Goal: Task Accomplishment & Management: Use online tool/utility

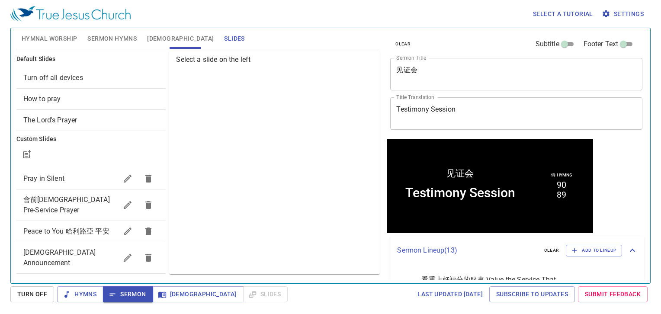
click at [329, 191] on div "Select a slide on the left" at bounding box center [274, 162] width 211 height 223
click at [86, 36] on button "Sermon Hymns" at bounding box center [112, 38] width 60 height 21
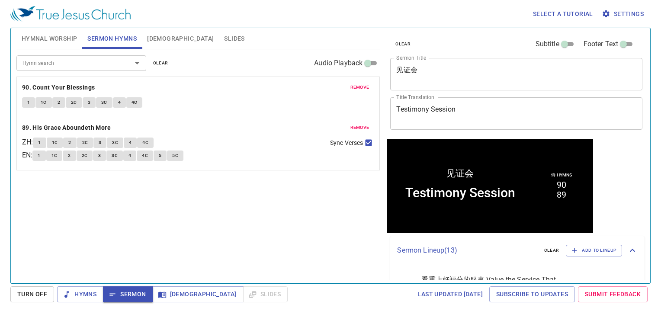
click at [62, 42] on span "Hymnal Worship" at bounding box center [50, 38] width 56 height 11
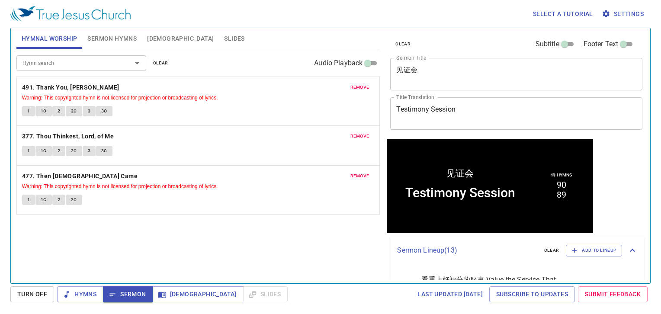
click at [360, 87] on span "remove" at bounding box center [359, 87] width 19 height 8
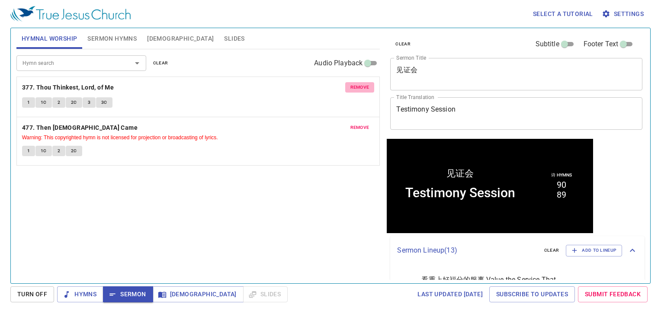
click at [360, 87] on span "remove" at bounding box center [359, 87] width 19 height 8
click at [360, 124] on span "remove" at bounding box center [359, 128] width 19 height 8
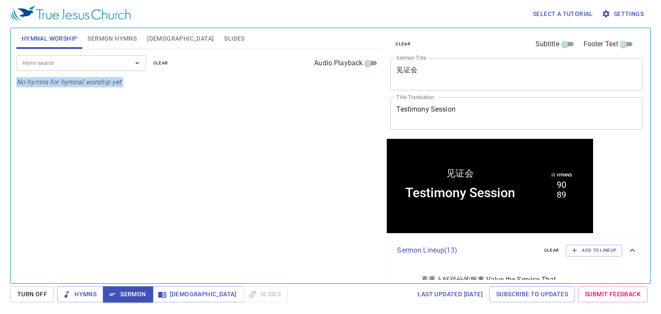
click at [360, 87] on div "Hymn search Hymn search clear Audio Playback No hymns for hymnal worship yet" at bounding box center [198, 162] width 364 height 227
click at [68, 58] on div "Hymn search" at bounding box center [81, 62] width 130 height 15
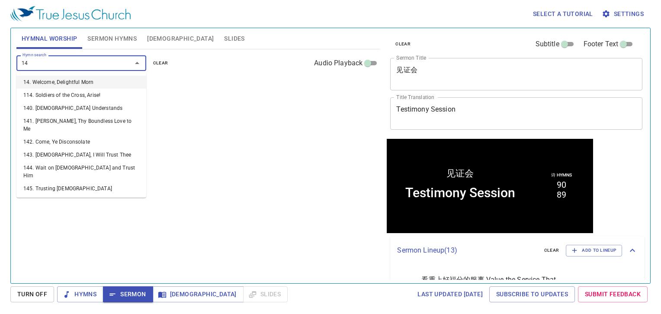
type input "141"
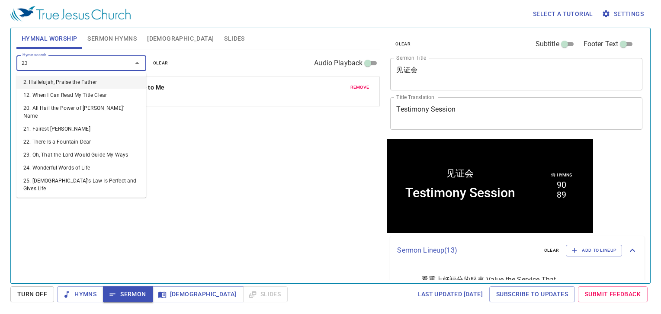
type input "239"
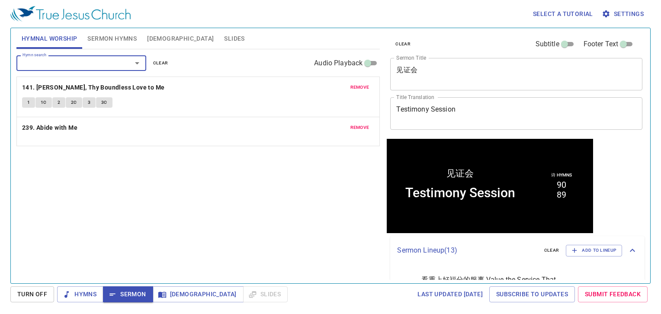
type input "5"
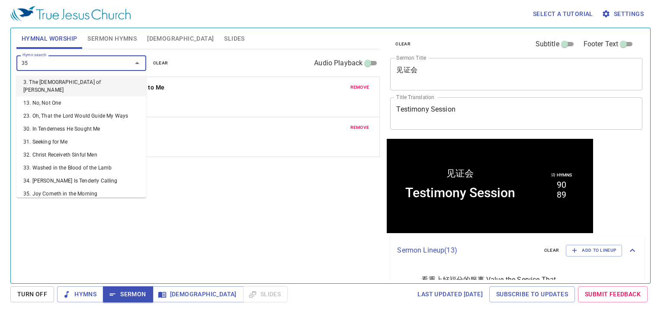
type input "351"
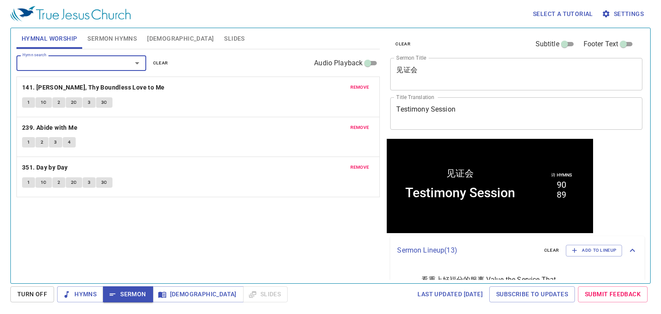
type input "1"
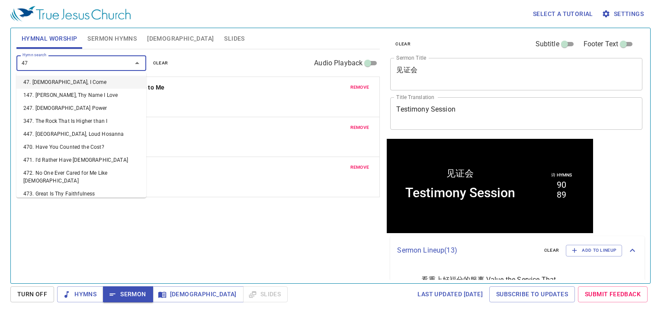
type input "474"
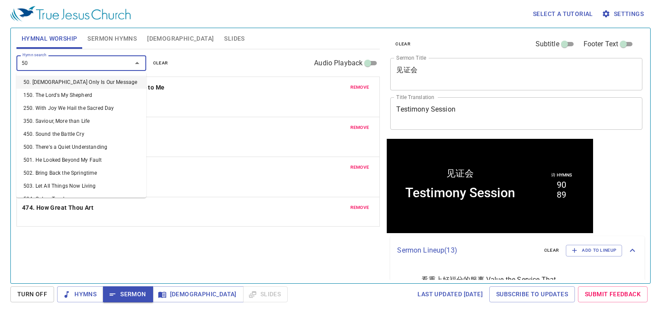
type input "501"
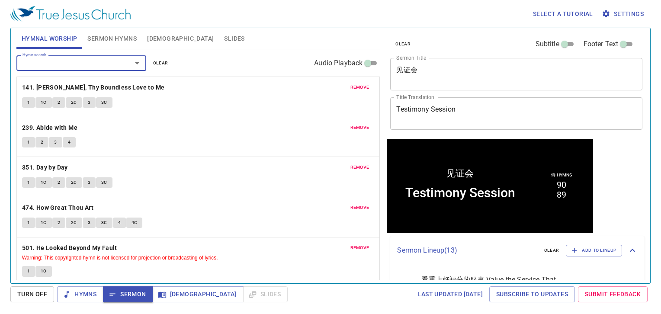
click at [123, 52] on div "Hymn search Hymn search clear Audio Playback" at bounding box center [198, 63] width 364 height 28
click at [119, 45] on button "Sermon Hymns" at bounding box center [112, 38] width 60 height 21
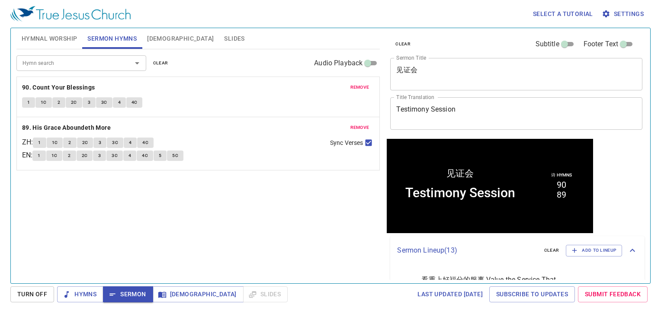
click at [64, 35] on span "Hymnal Worship" at bounding box center [50, 38] width 56 height 11
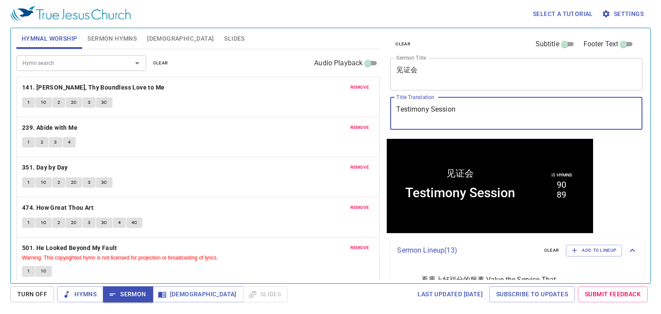
click at [483, 116] on textarea "Testimony Session" at bounding box center [516, 113] width 240 height 16
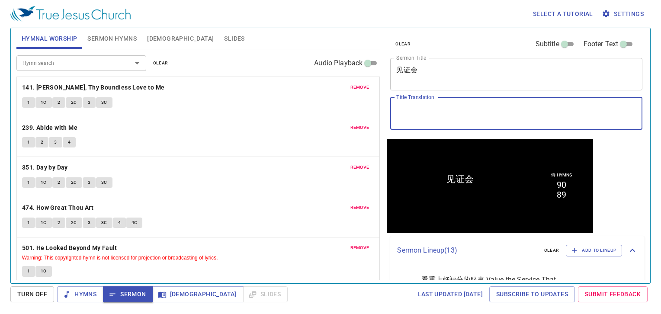
click at [426, 54] on div "clear Subtitle Footer Text Sermon Title 见证会 x Sermon Title Title Translation x …" at bounding box center [516, 83] width 258 height 111
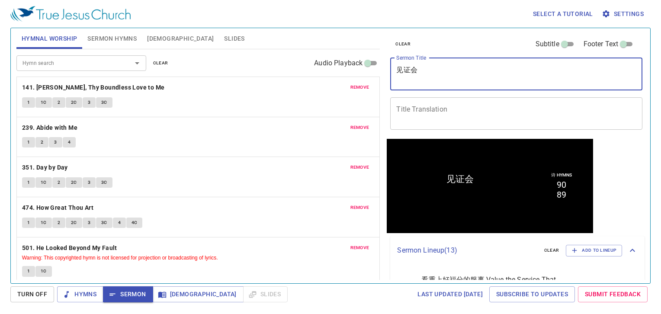
drag, startPoint x: 428, startPoint y: 67, endPoint x: 1, endPoint y: -35, distance: 438.5
click at [1, 0] on html "Select a tutorial Settings Hymnal Worship Sermon Hymns Bible Slides Hymn search…" at bounding box center [330, 157] width 661 height 314
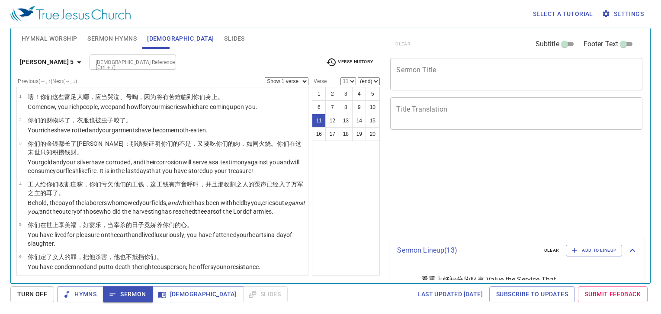
select select "11"
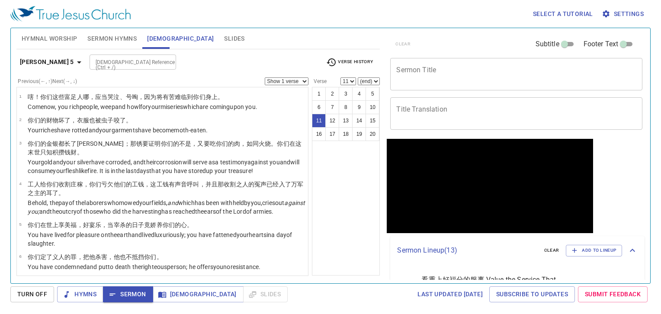
scroll to position [241, 0]
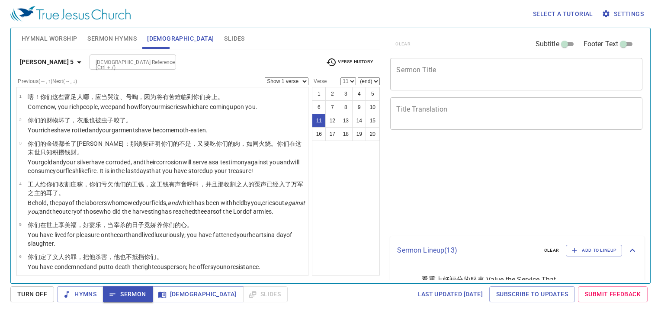
select select "11"
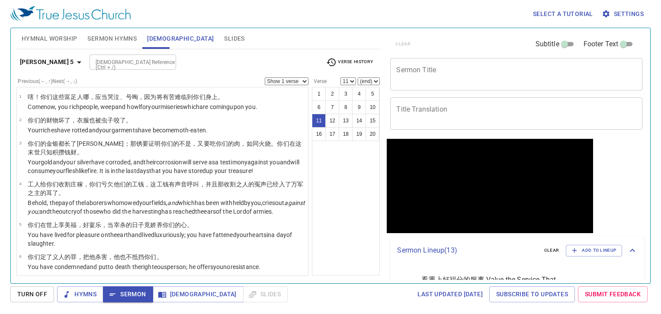
scroll to position [241, 0]
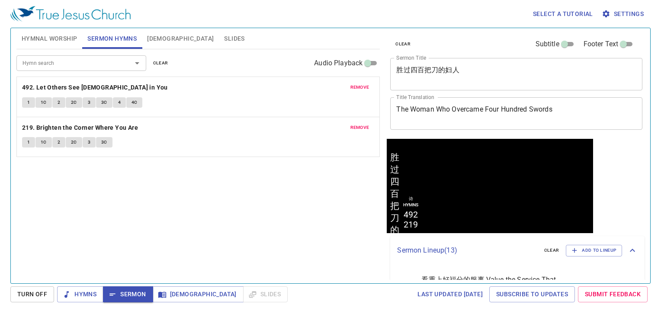
scroll to position [0, 0]
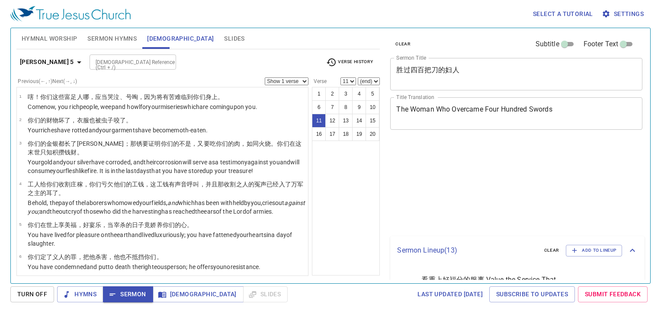
select select "11"
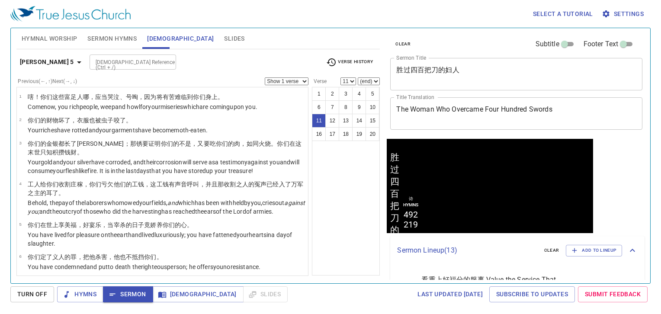
scroll to position [0, 0]
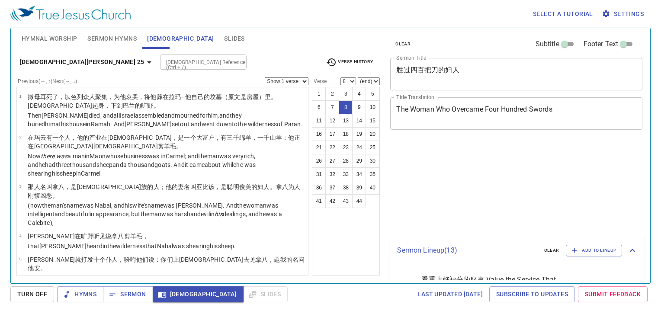
select select "8"
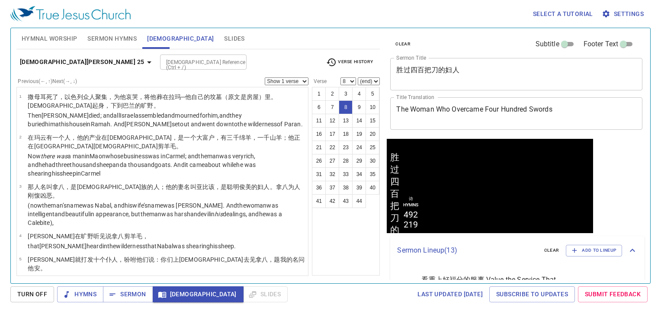
scroll to position [0, 0]
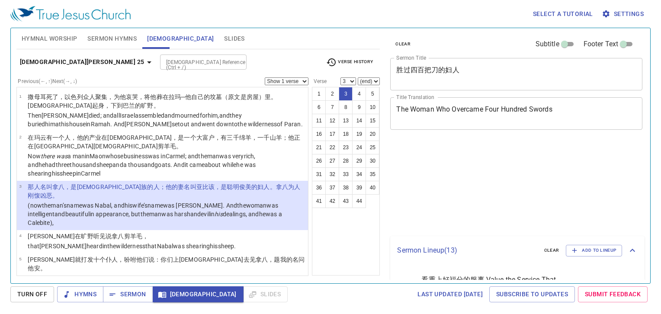
select select "3"
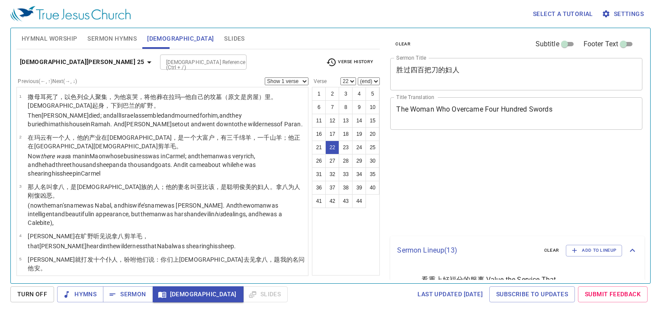
select select "22"
select select "28"
select select "30"
select select "35"
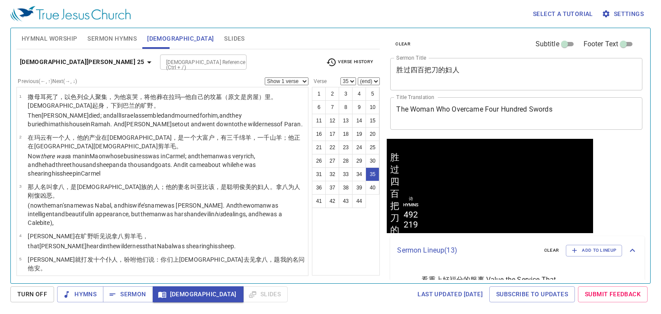
scroll to position [0, 0]
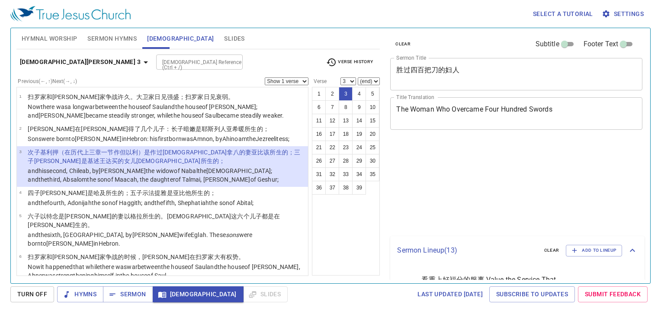
select select "3"
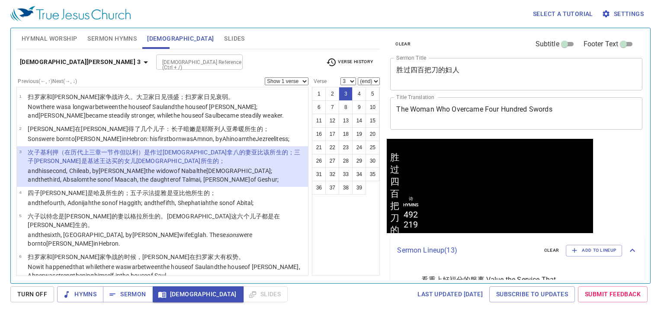
scroll to position [0, 0]
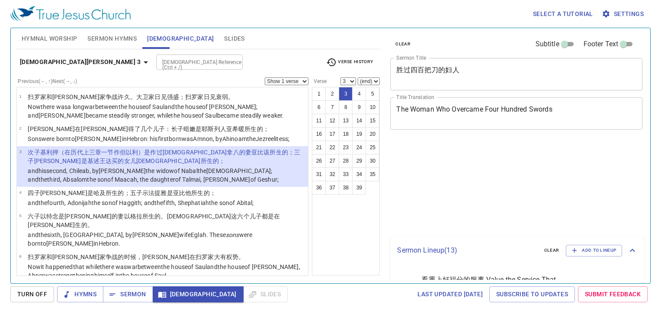
select select "3"
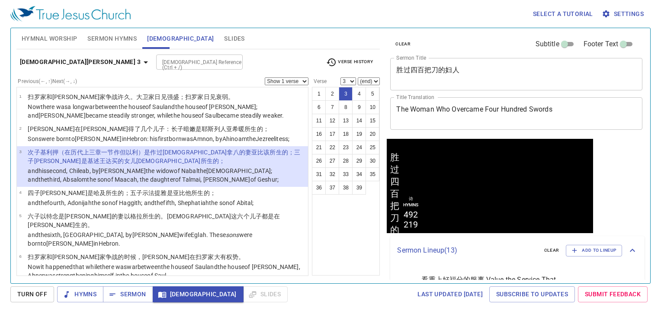
scroll to position [0, 0]
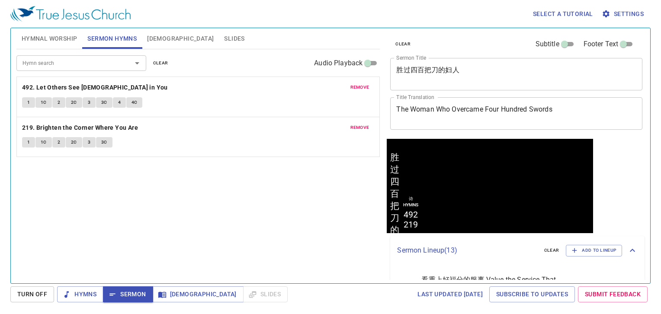
scroll to position [0, 0]
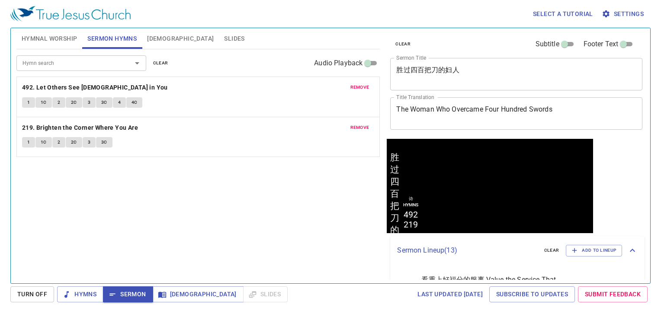
scroll to position [0, 0]
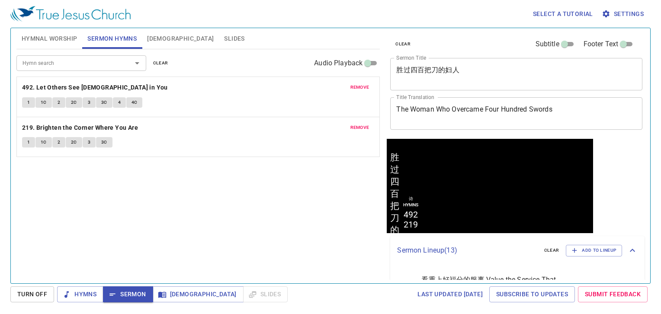
scroll to position [0, 0]
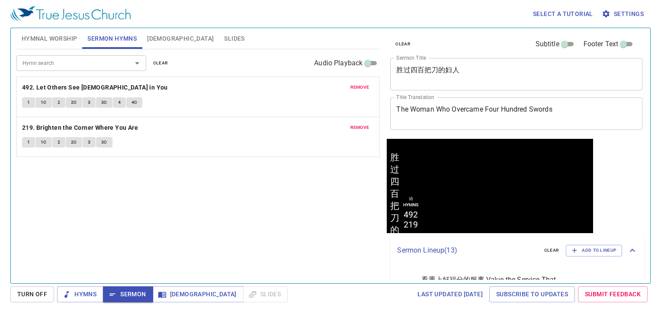
scroll to position [0, 0]
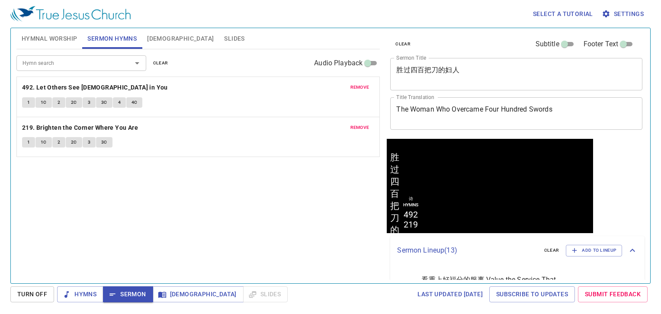
scroll to position [0, 0]
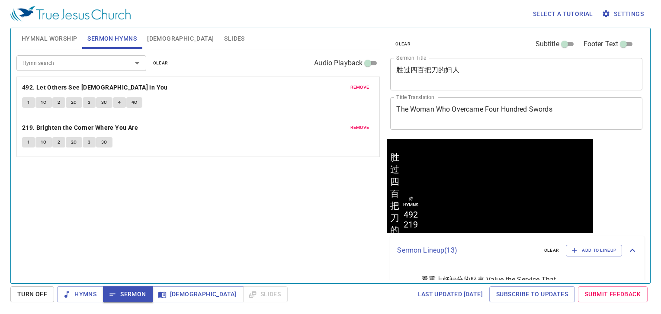
scroll to position [0, 0]
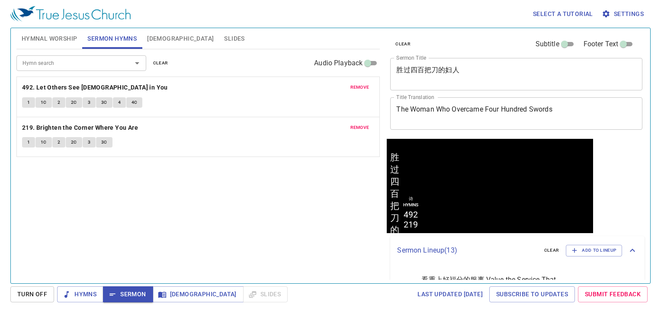
scroll to position [0, 0]
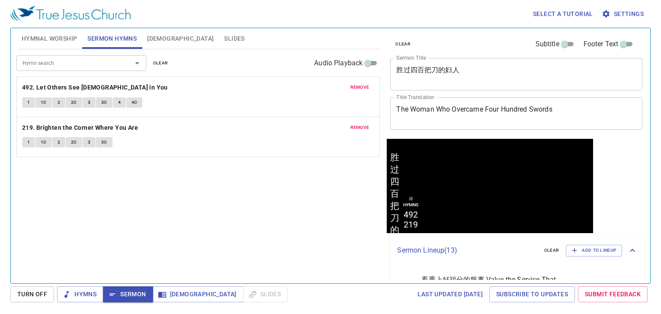
scroll to position [0, 0]
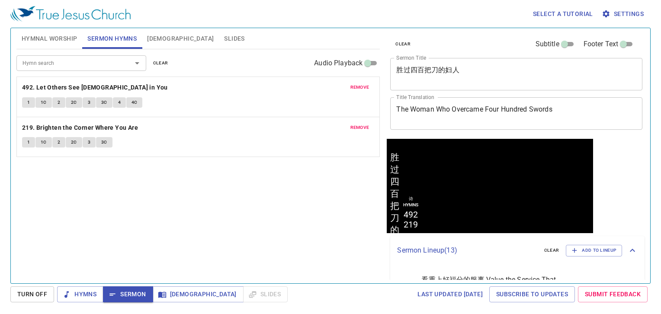
scroll to position [0, 0]
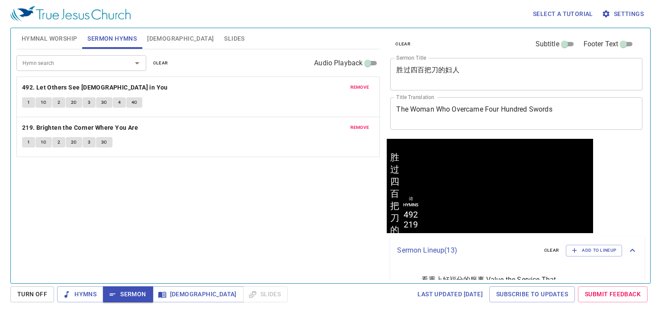
scroll to position [0, 0]
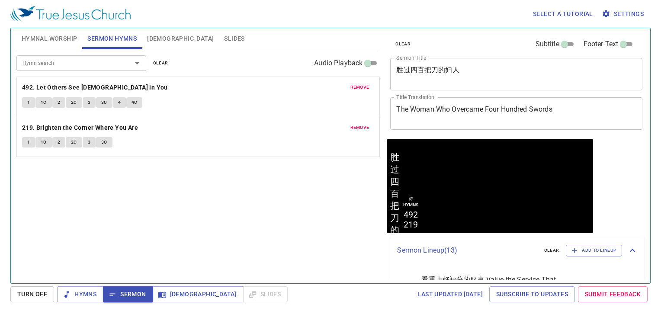
scroll to position [0, 0]
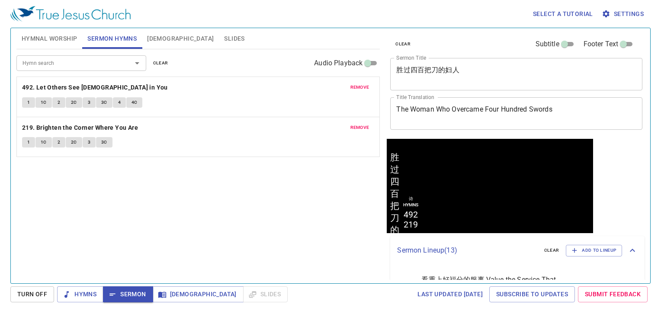
scroll to position [0, 0]
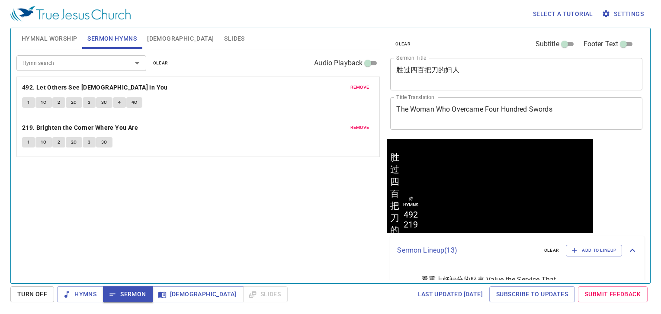
scroll to position [0, 0]
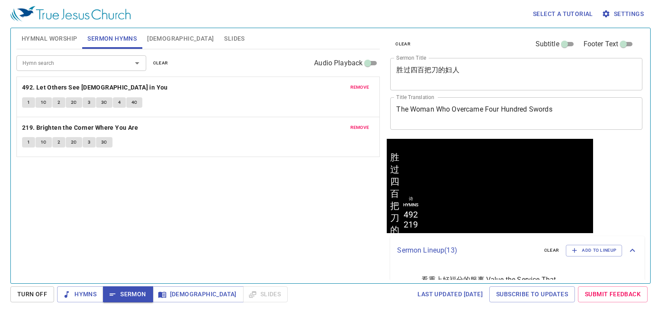
scroll to position [0, 0]
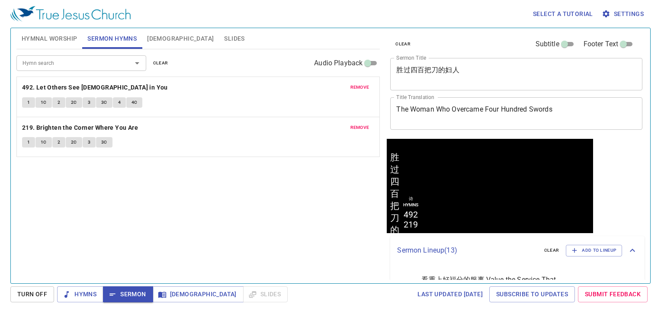
scroll to position [0, 0]
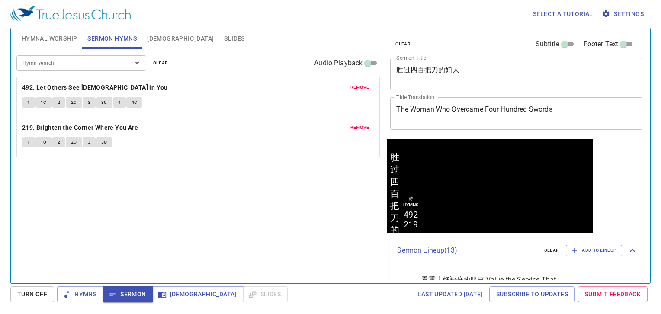
scroll to position [0, 0]
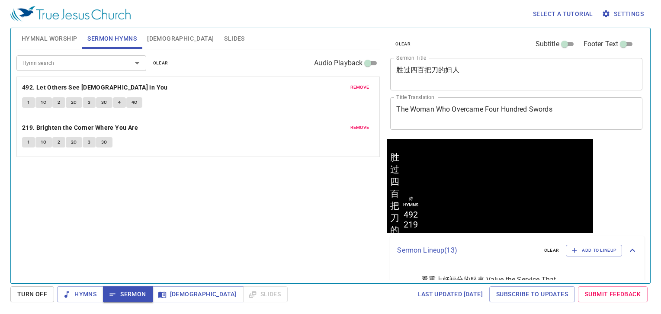
scroll to position [0, 0]
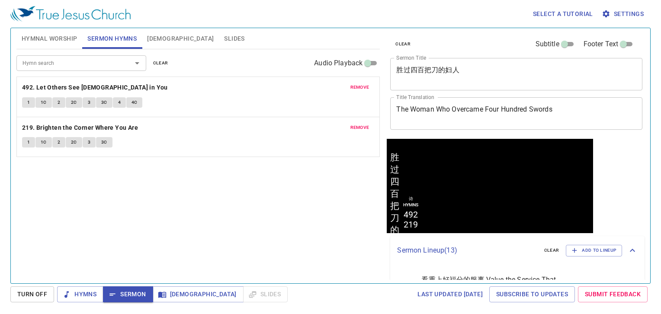
scroll to position [0, 0]
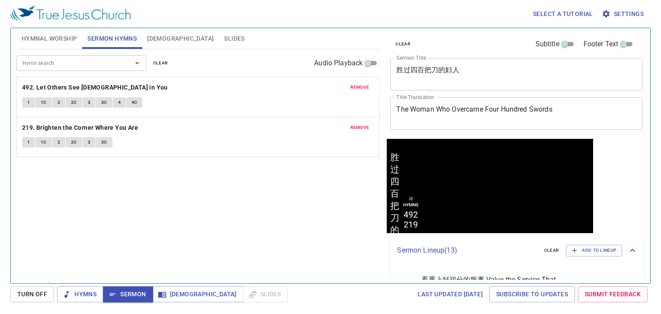
scroll to position [0, 0]
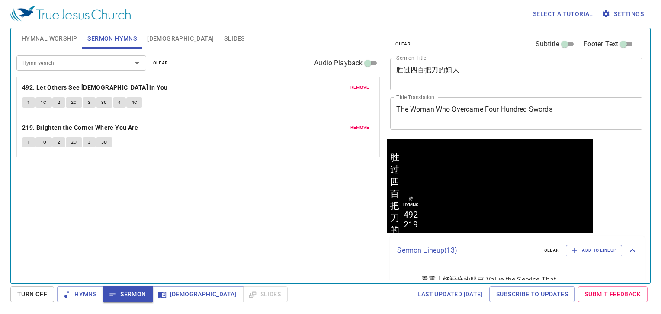
scroll to position [0, 0]
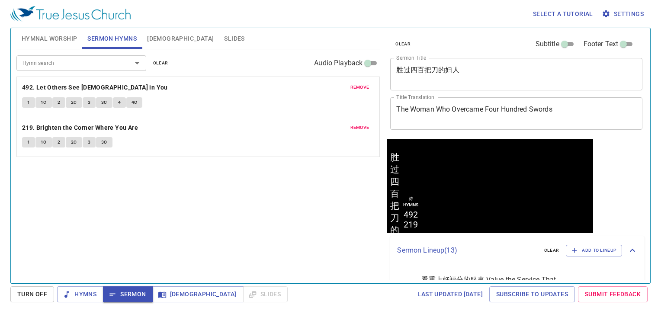
scroll to position [0, 0]
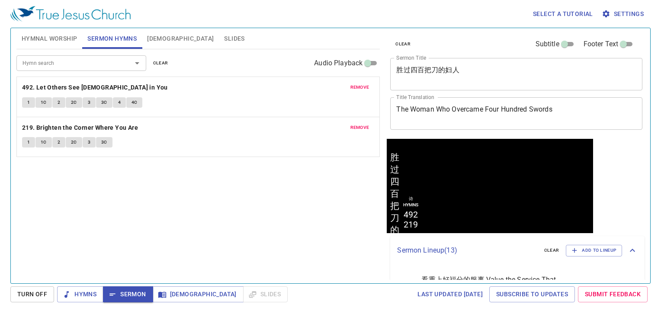
scroll to position [0, 0]
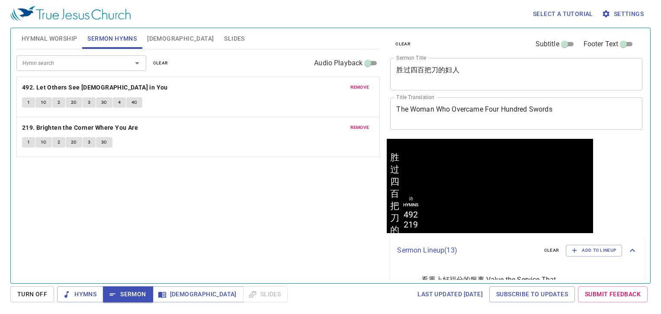
scroll to position [0, 0]
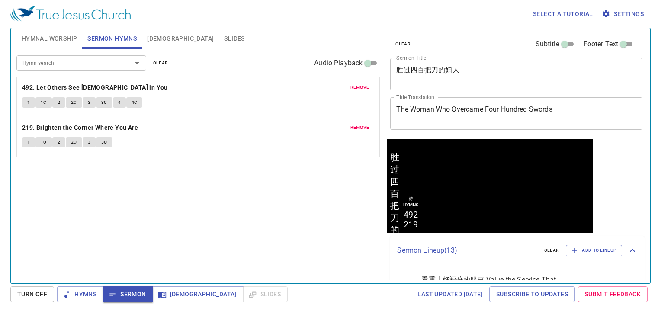
scroll to position [0, 0]
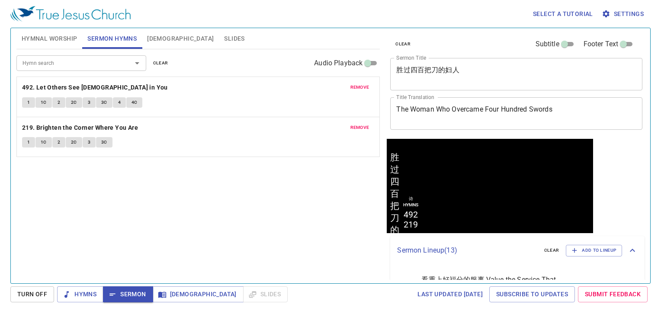
scroll to position [0, 0]
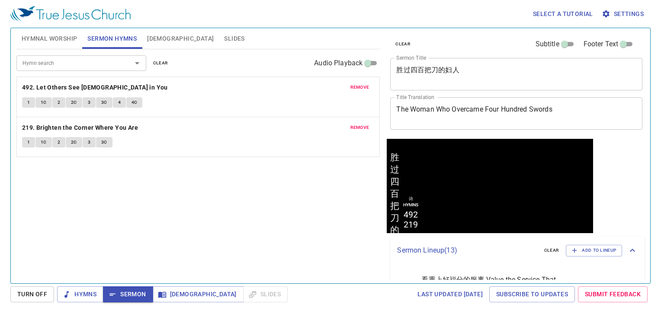
scroll to position [0, 0]
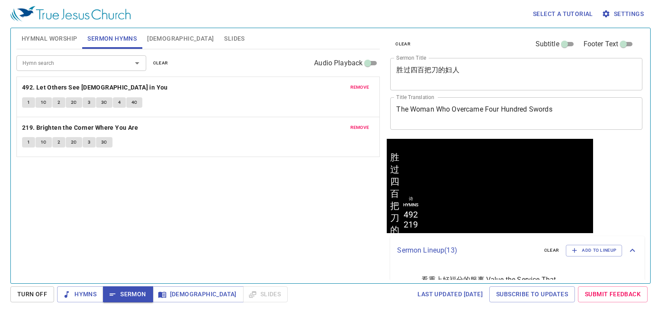
scroll to position [0, 0]
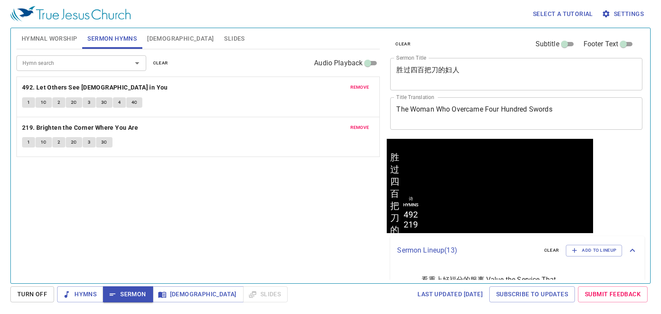
scroll to position [0, 0]
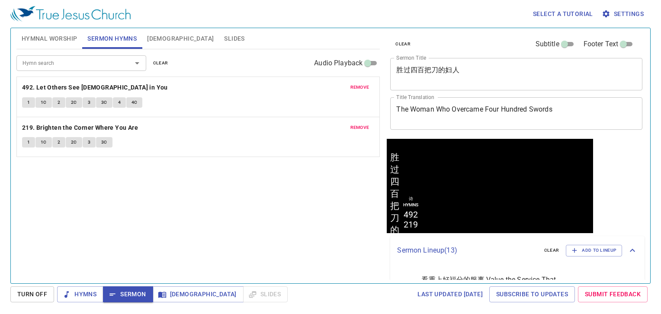
scroll to position [0, 0]
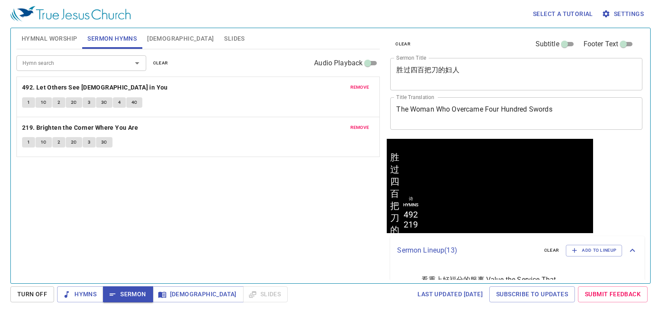
scroll to position [0, 0]
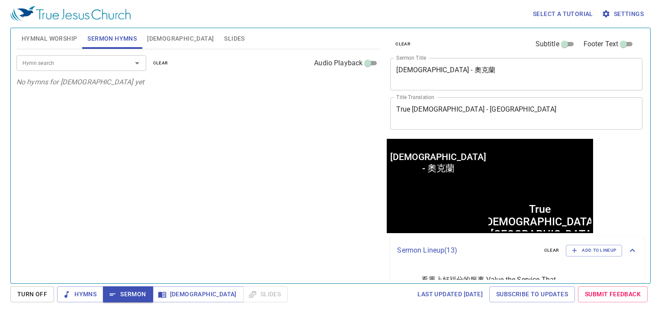
scroll to position [0, 0]
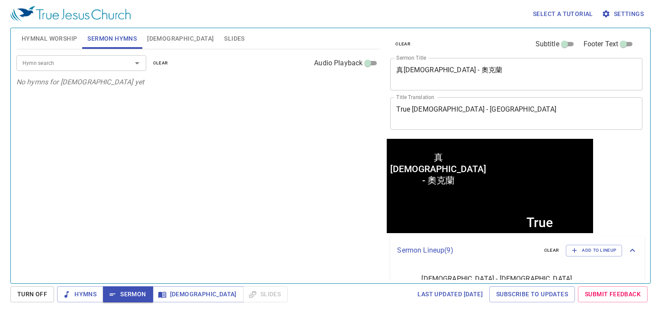
scroll to position [0, 0]
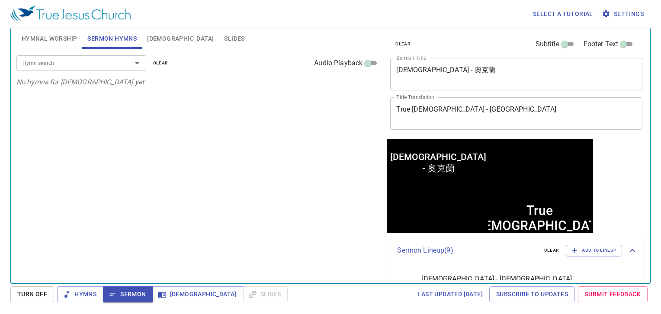
scroll to position [0, 0]
